Goal: Task Accomplishment & Management: Complete application form

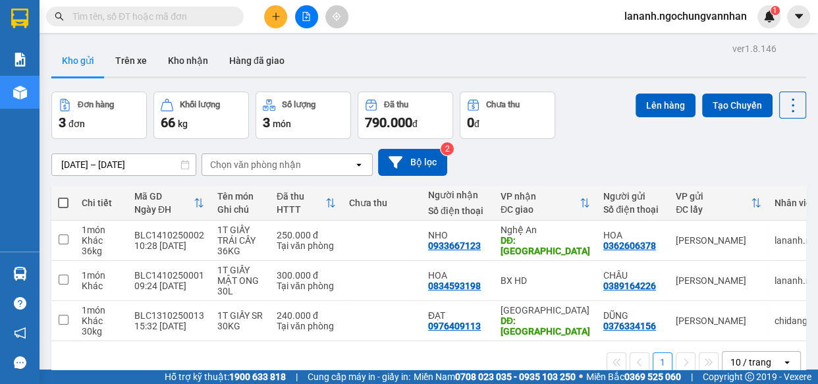
click at [408, 49] on div "Kho gửi Trên xe Kho nhận Hàng đã giao" at bounding box center [428, 62] width 755 height 35
click at [280, 25] on button at bounding box center [275, 16] width 23 height 23
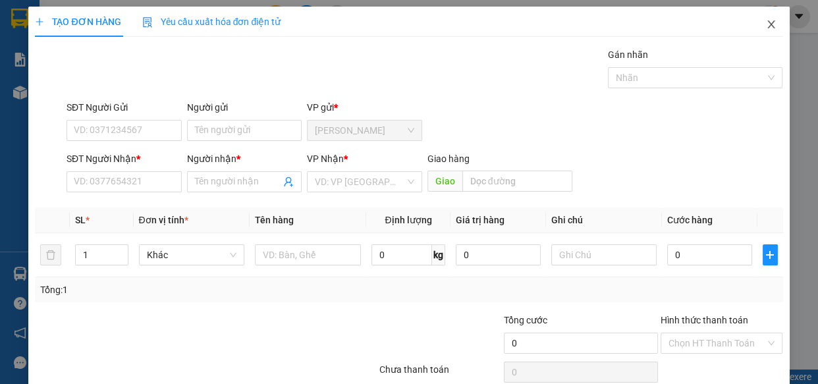
click at [766, 21] on icon "close" at bounding box center [771, 24] width 11 height 11
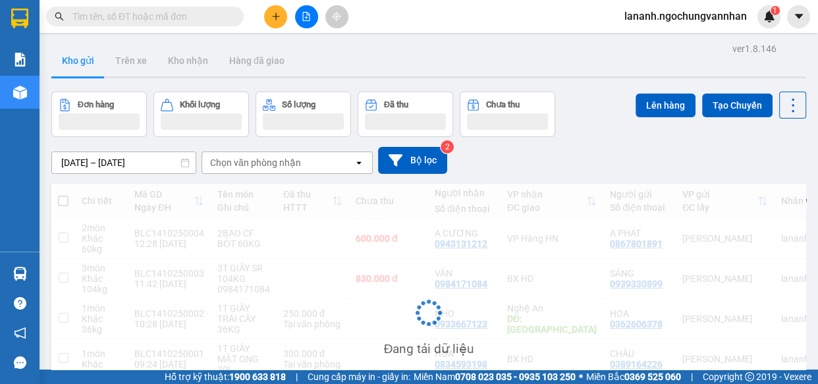
click at [614, 156] on div "[DATE] – [DATE] Press the down arrow key to interact with the calendar and sele…" at bounding box center [428, 160] width 755 height 27
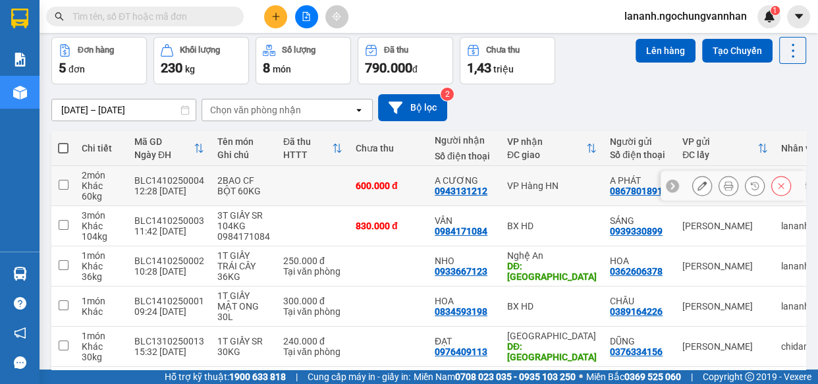
scroll to position [110, 0]
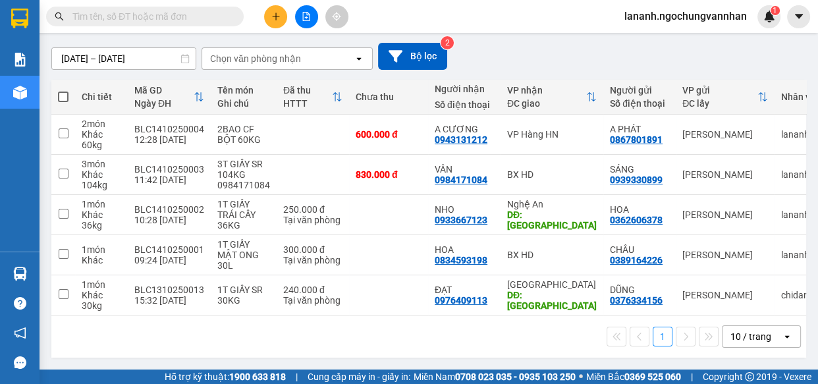
drag, startPoint x: 758, startPoint y: 333, endPoint x: 737, endPoint y: 334, distance: 21.2
click at [755, 334] on div "10 / trang" at bounding box center [750, 336] width 41 height 13
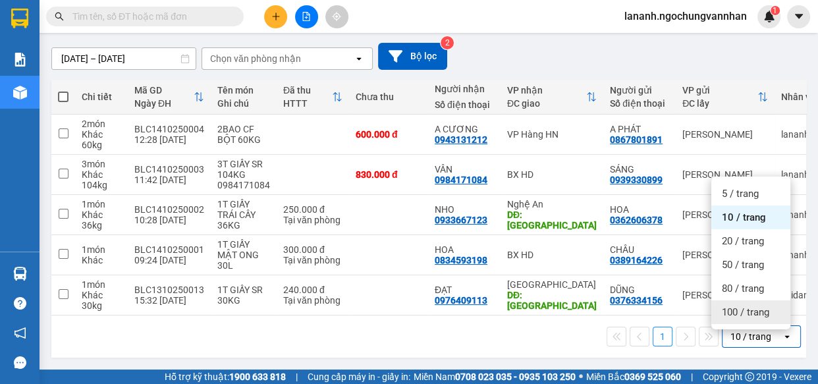
click at [744, 307] on span "100 / trang" at bounding box center [745, 312] width 47 height 13
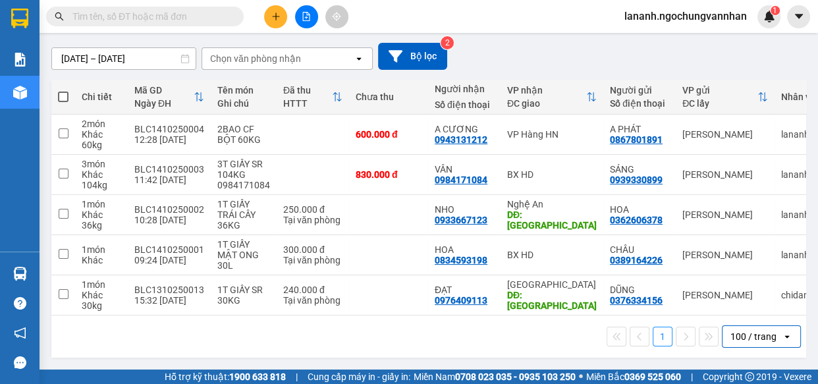
click at [361, 332] on div "1 100 / trang open" at bounding box center [429, 336] width 744 height 22
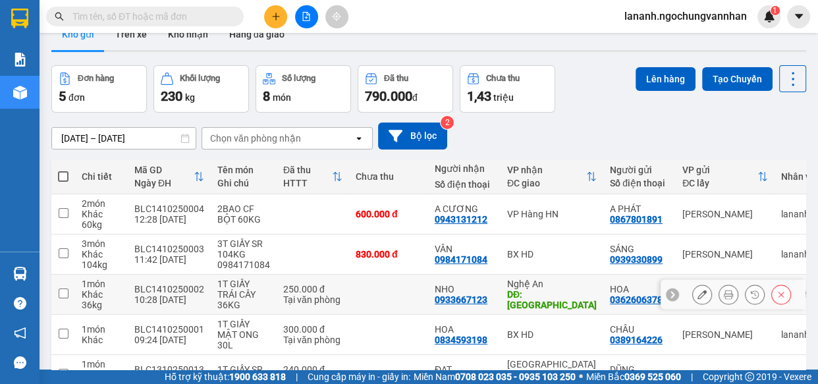
scroll to position [0, 0]
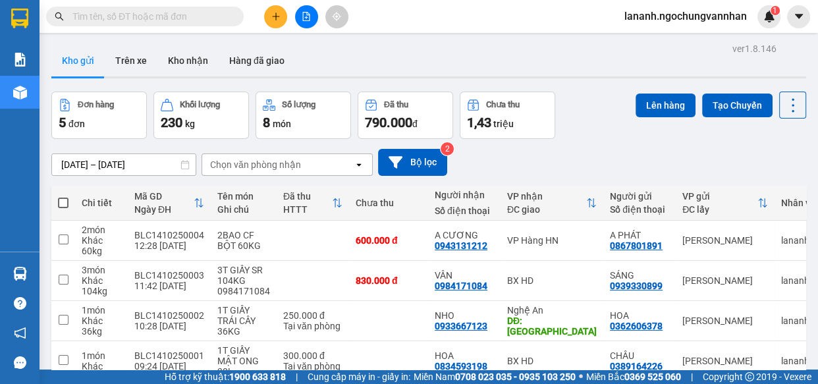
click at [569, 150] on div "[DATE] – [DATE] Press the down arrow key to interact with the calendar and sele…" at bounding box center [428, 162] width 755 height 27
click at [550, 149] on div "[DATE] – [DATE] Press the down arrow key to interact with the calendar and sele…" at bounding box center [428, 162] width 755 height 27
click at [506, 157] on div "[DATE] – [DATE] Press the down arrow key to interact with the calendar and sele…" at bounding box center [428, 162] width 755 height 27
click at [277, 12] on icon "plus" at bounding box center [275, 16] width 9 height 9
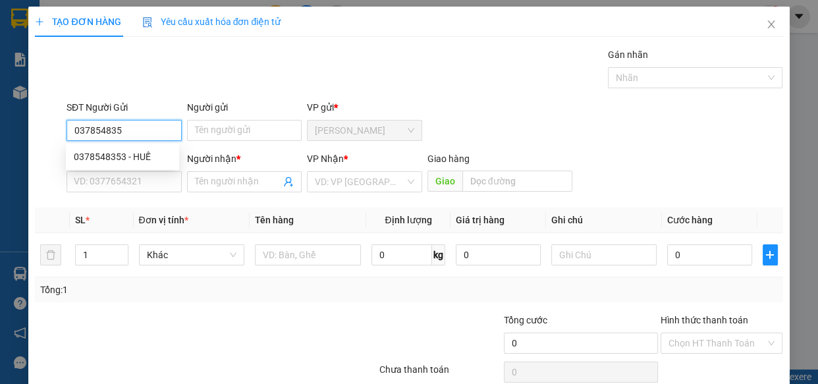
type input "0378548353"
click at [115, 159] on div "0378548353 - HUẾ" at bounding box center [122, 156] width 97 height 14
type input "HUẾ"
type input "0975421588"
type input "HẰNG"
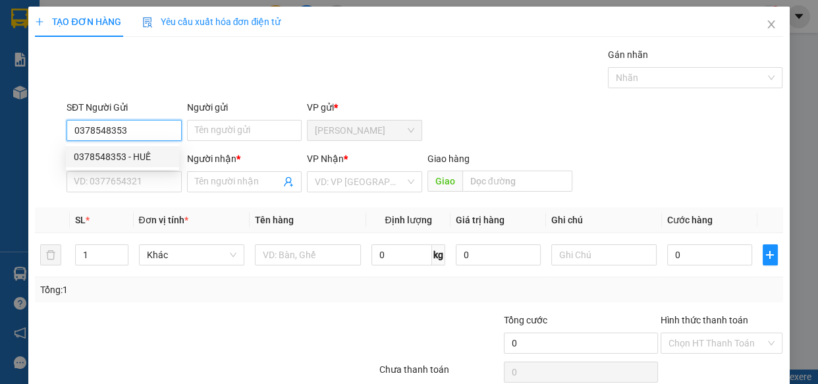
type input "GA NGHĨA TRANG"
type input "150.000"
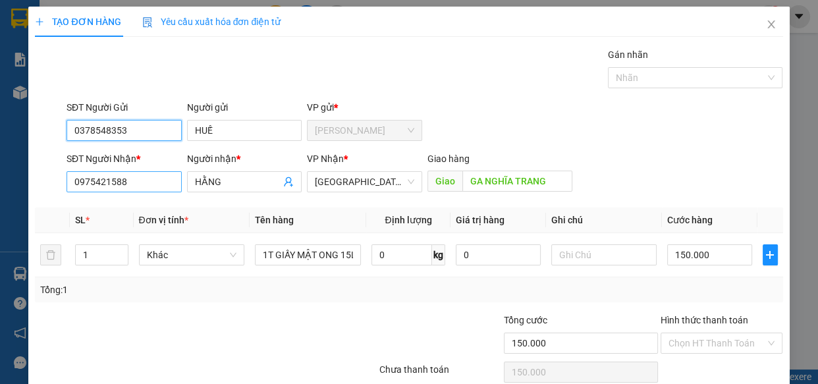
type input "0378548353"
drag, startPoint x: 144, startPoint y: 183, endPoint x: 0, endPoint y: 107, distance: 163.2
click at [0, 145] on div "TẠO ĐƠN HÀNG Yêu cầu xuất hóa đơn điện tử Transit Pickup Surcharge Ids Transit …" at bounding box center [409, 192] width 818 height 384
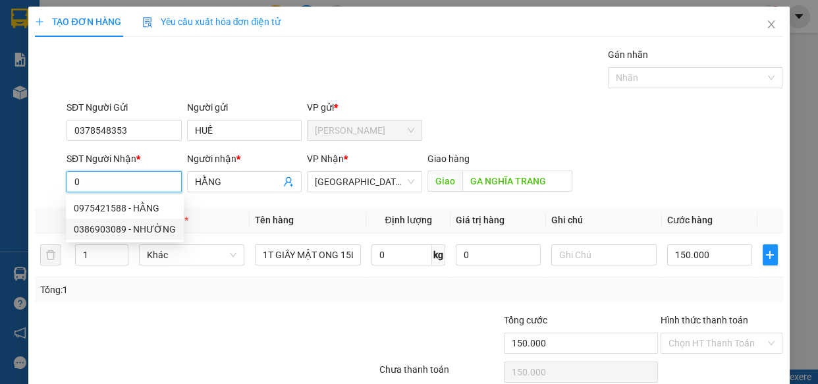
drag, startPoint x: 126, startPoint y: 225, endPoint x: 115, endPoint y: 230, distance: 12.7
click at [126, 226] on div "0386903089 - NHƯỜNG" at bounding box center [125, 229] width 102 height 14
type input "0386903089"
type input "NHƯỜNG"
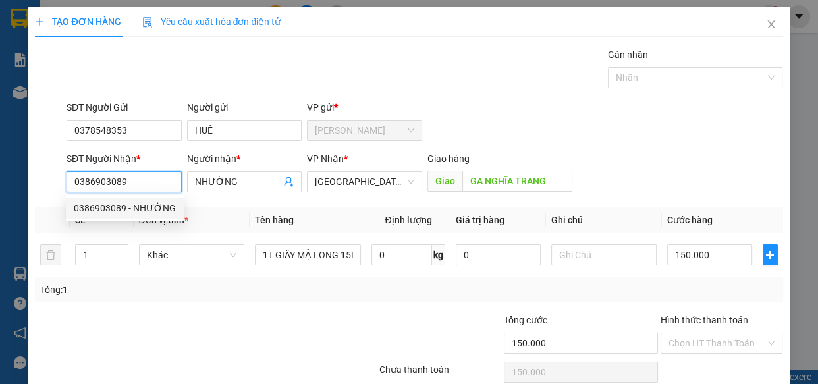
type input "200.000"
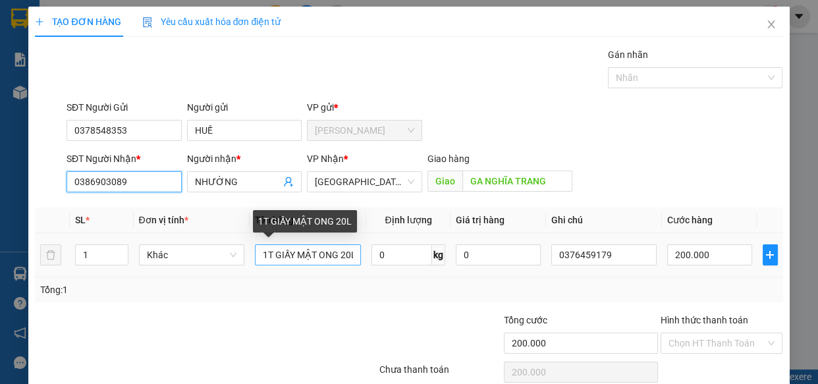
type input "0386903089"
click at [342, 256] on input "1T GIẤY MẬT ONG 20L" at bounding box center [308, 254] width 106 height 21
type input "1T GIẤY MẬT ONG 30L"
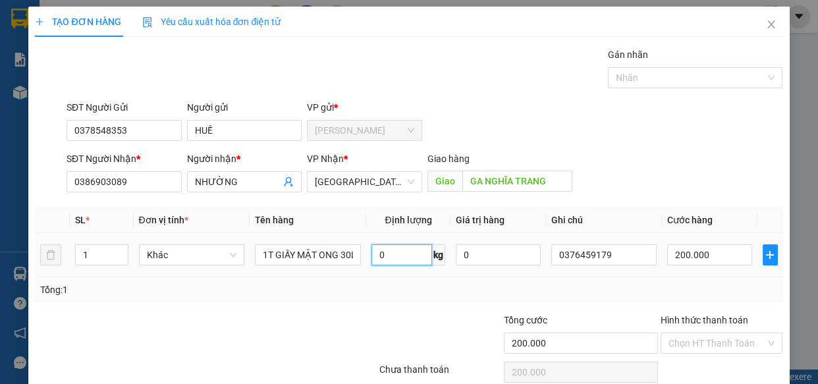
click at [395, 257] on input "0" at bounding box center [401, 254] width 61 height 21
click at [694, 259] on input "200.000" at bounding box center [709, 254] width 85 height 21
type input "3"
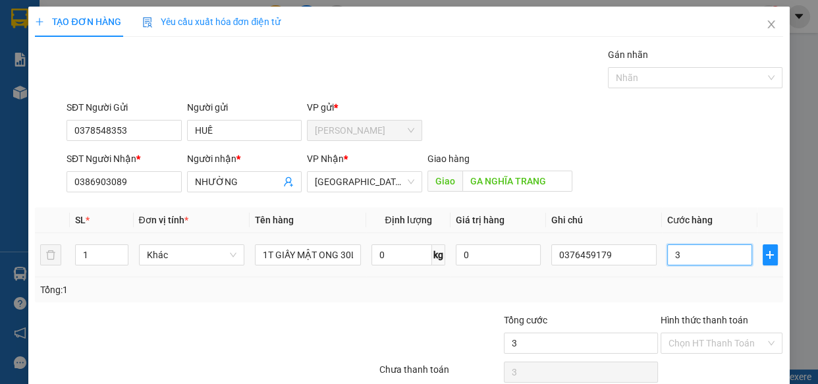
type input "30"
type input "300"
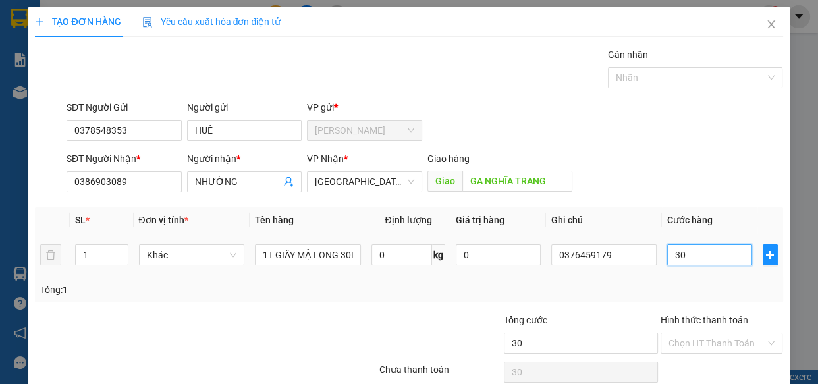
type input "300"
type input "3.000"
type input "30.000"
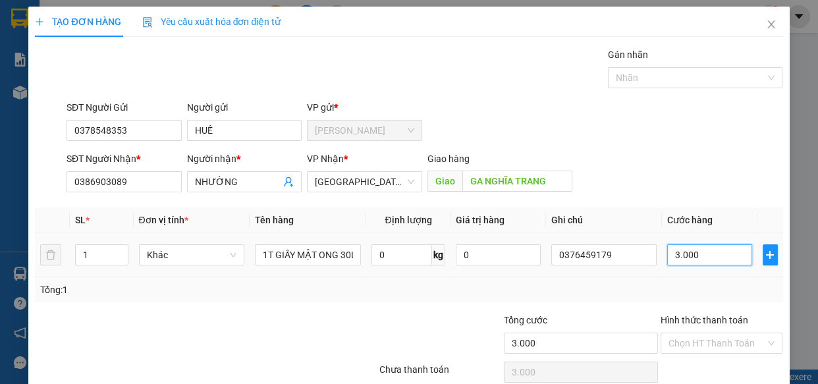
type input "30.000"
type input "300.000"
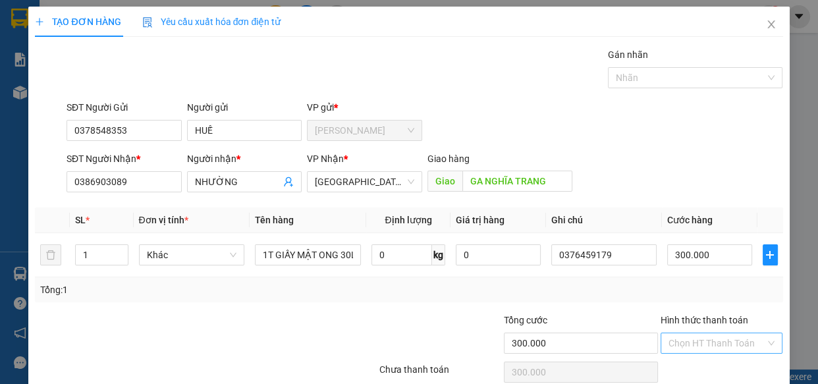
drag, startPoint x: 693, startPoint y: 334, endPoint x: 663, endPoint y: 335, distance: 30.3
click at [692, 339] on input "Hình thức thanh toán" at bounding box center [716, 343] width 97 height 20
click at [680, 296] on div "Tại văn phòng" at bounding box center [712, 295] width 105 height 14
type input "0"
click at [556, 304] on div "Transit Pickup Surcharge Ids Transit Deliver Surcharge Ids Transit Deliver Surc…" at bounding box center [408, 231] width 747 height 369
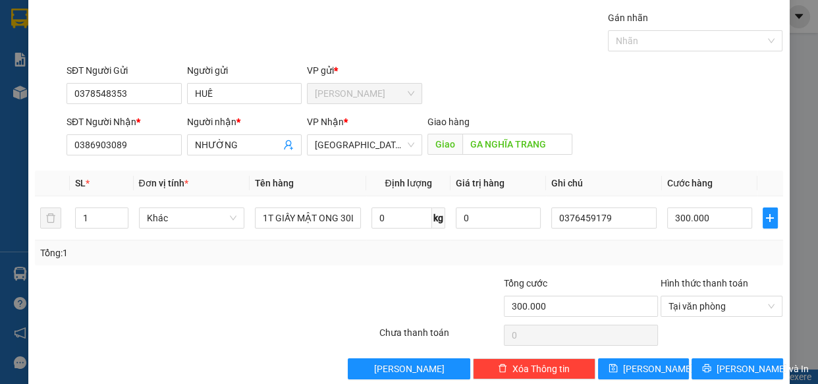
scroll to position [57, 0]
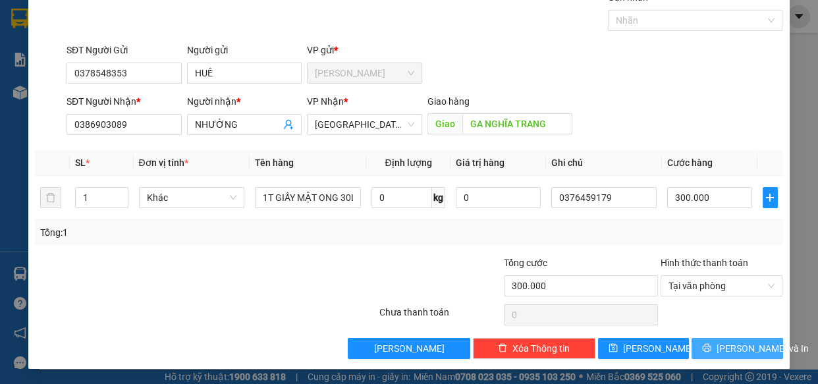
click at [731, 352] on span "[PERSON_NAME] và In" at bounding box center [762, 348] width 92 height 14
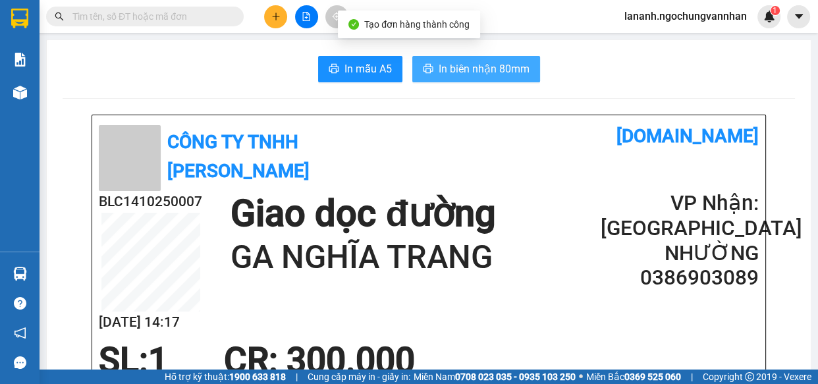
click at [471, 63] on span "In biên nhận 80mm" at bounding box center [484, 69] width 91 height 16
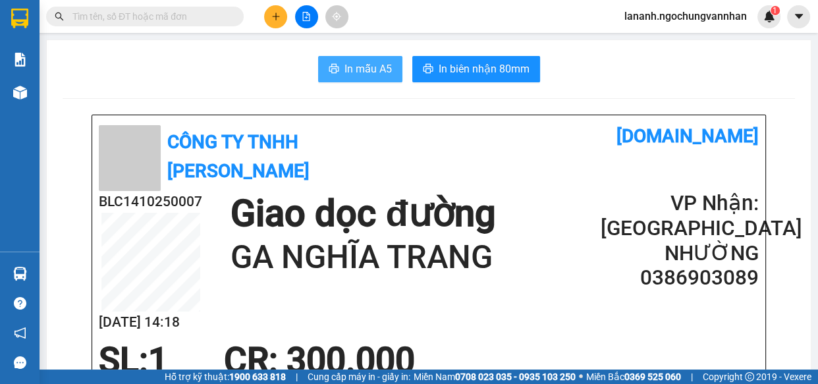
click at [363, 61] on span "In mẫu A5" at bounding box center [367, 69] width 47 height 16
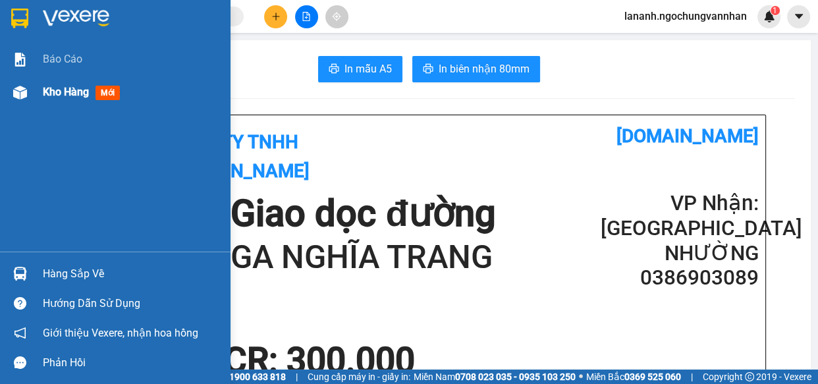
click at [62, 91] on span "Kho hàng" at bounding box center [66, 92] width 46 height 13
